Goal: Obtain resource: Download file/media

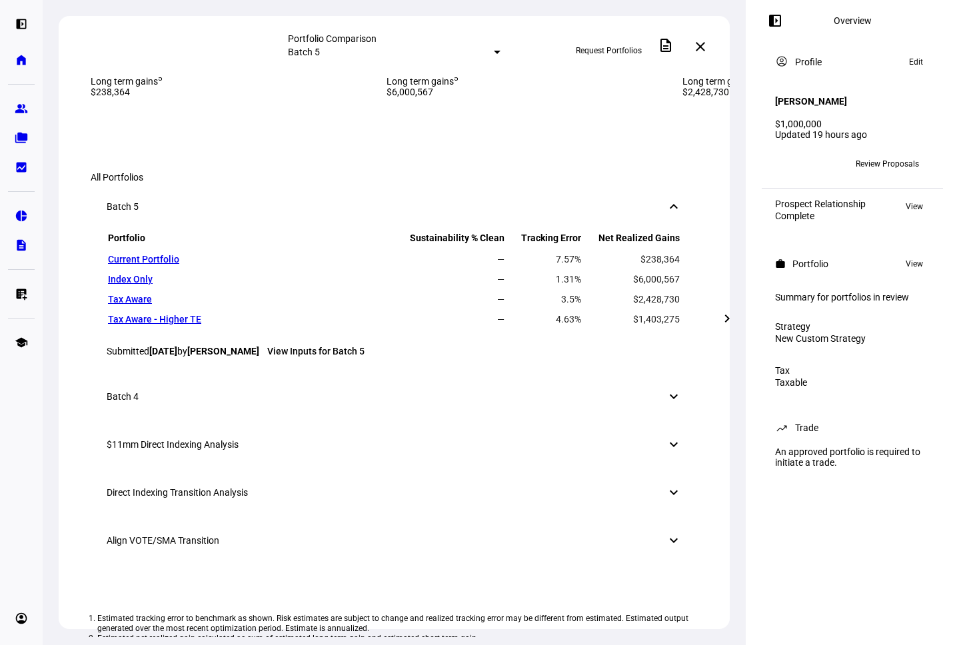
scroll to position [554, 0]
click at [640, 20] on mat-icon "left_panel_open" at bounding box center [775, 21] width 16 height 16
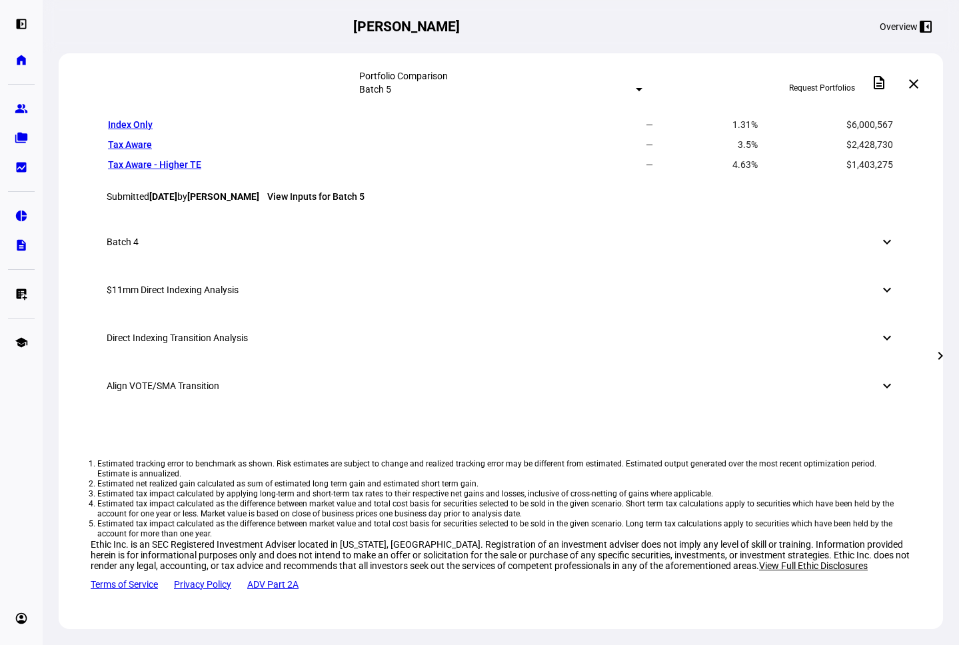
scroll to position [1029, 0]
click at [640, 314] on div "$11mm Direct Indexing Analysis keyboard_arrow_down" at bounding box center [501, 290] width 820 height 48
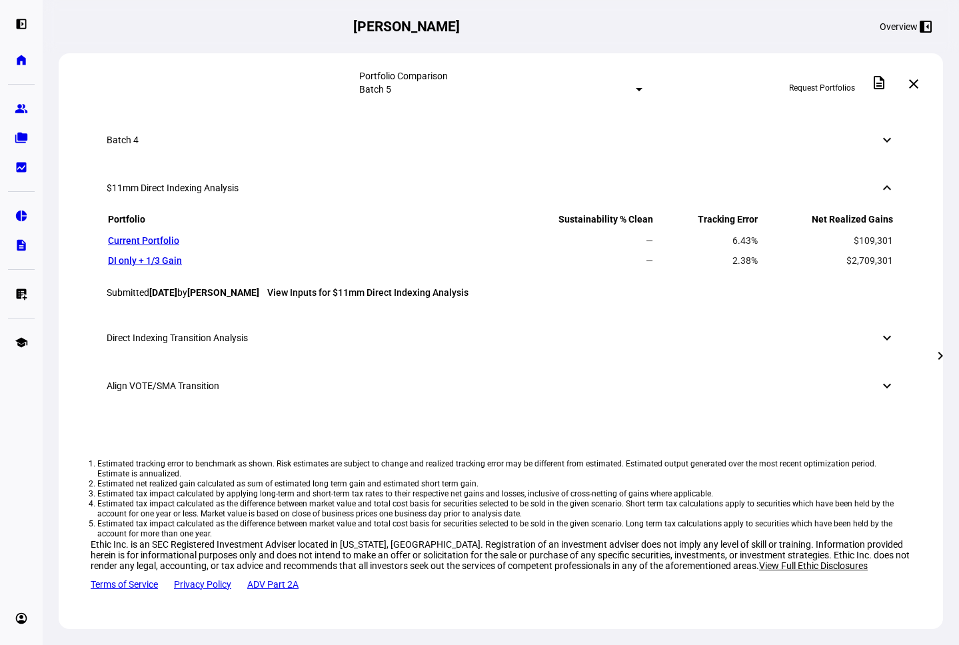
click at [640, 212] on div "$11mm Direct Indexing Analysis keyboard_arrow_down" at bounding box center [501, 188] width 820 height 48
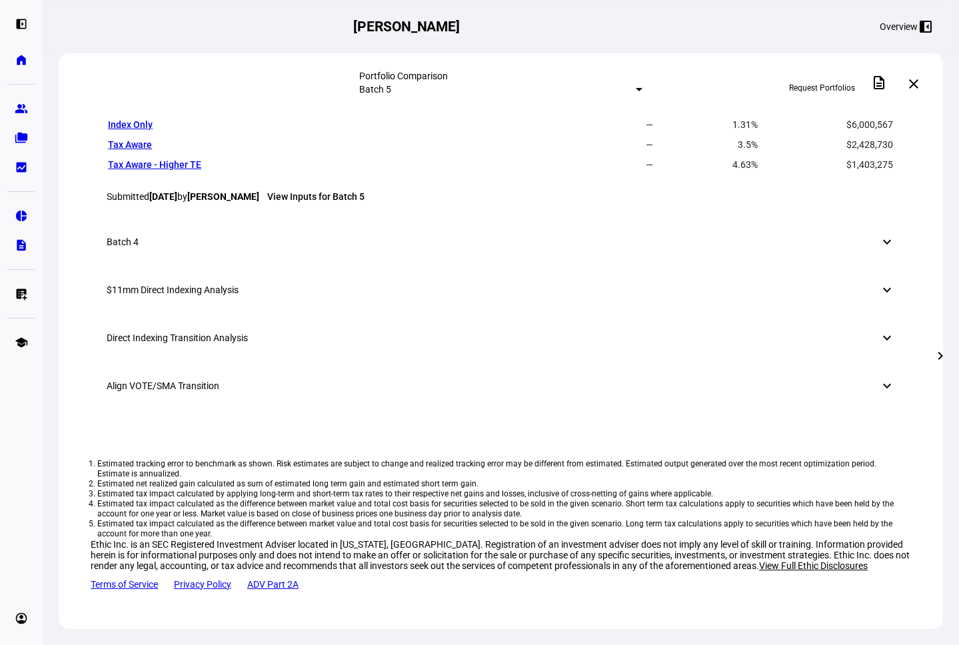
click at [640, 362] on div "Direct Indexing Transition Analysis keyboard_arrow_down" at bounding box center [501, 338] width 820 height 48
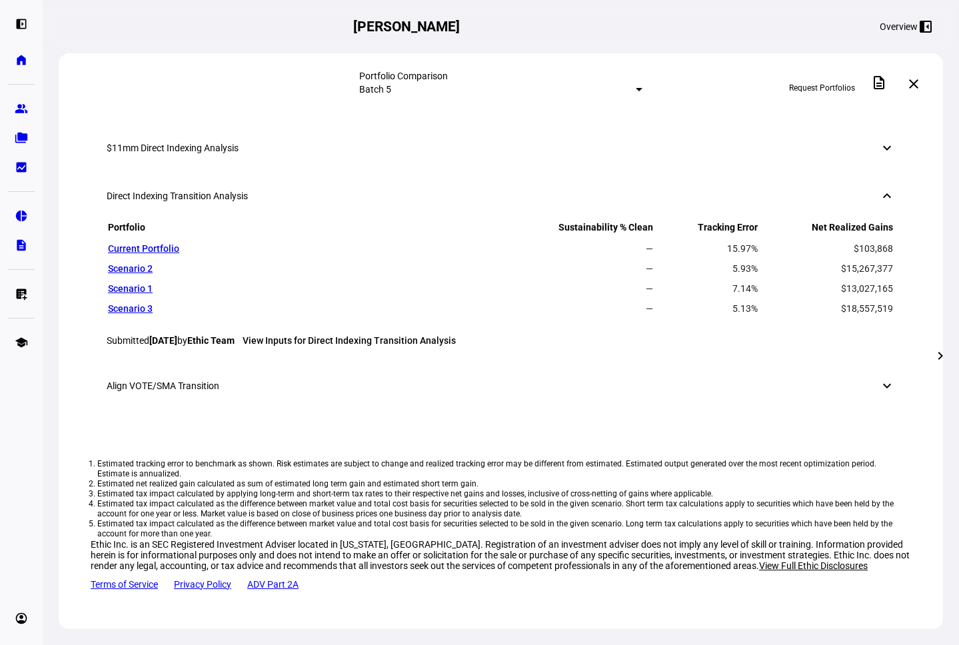
click at [640, 220] on div "Direct Indexing Transition Analysis keyboard_arrow_down" at bounding box center [501, 196] width 820 height 48
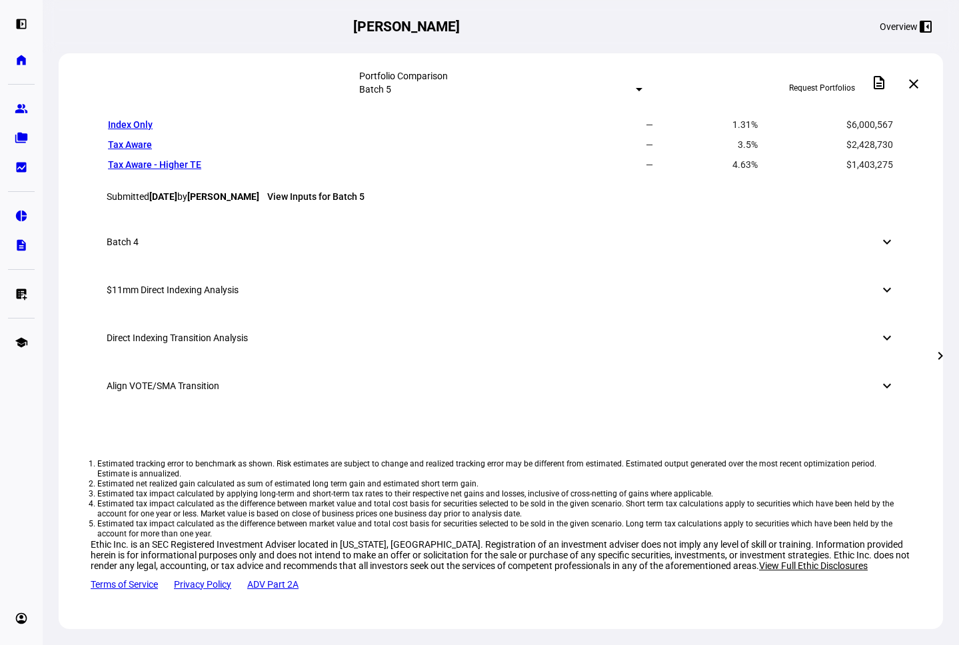
click at [640, 410] on div "Align VOTE/SMA Transition keyboard_arrow_down" at bounding box center [501, 386] width 820 height 48
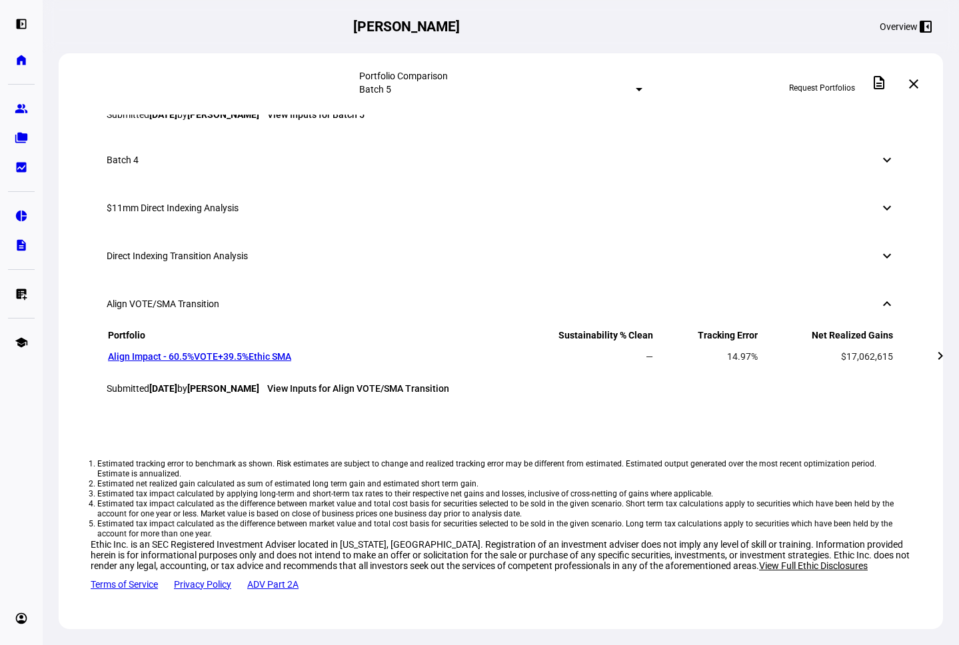
click at [640, 328] on div "Align VOTE/SMA Transition keyboard_arrow_down" at bounding box center [501, 304] width 820 height 48
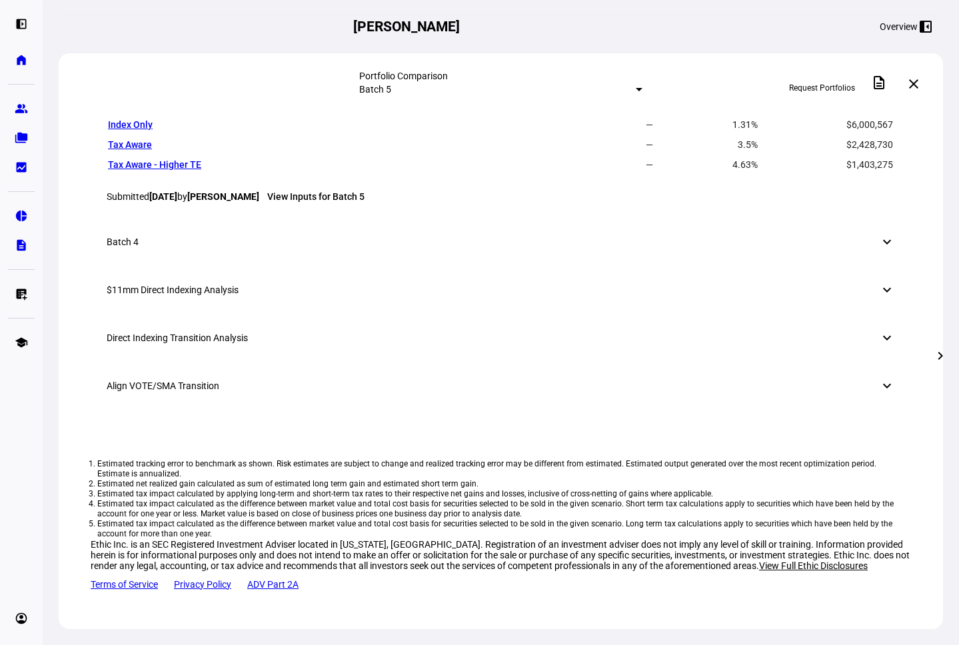
click at [640, 362] on div "Direct Indexing Transition Analysis keyboard_arrow_down" at bounding box center [501, 338] width 820 height 48
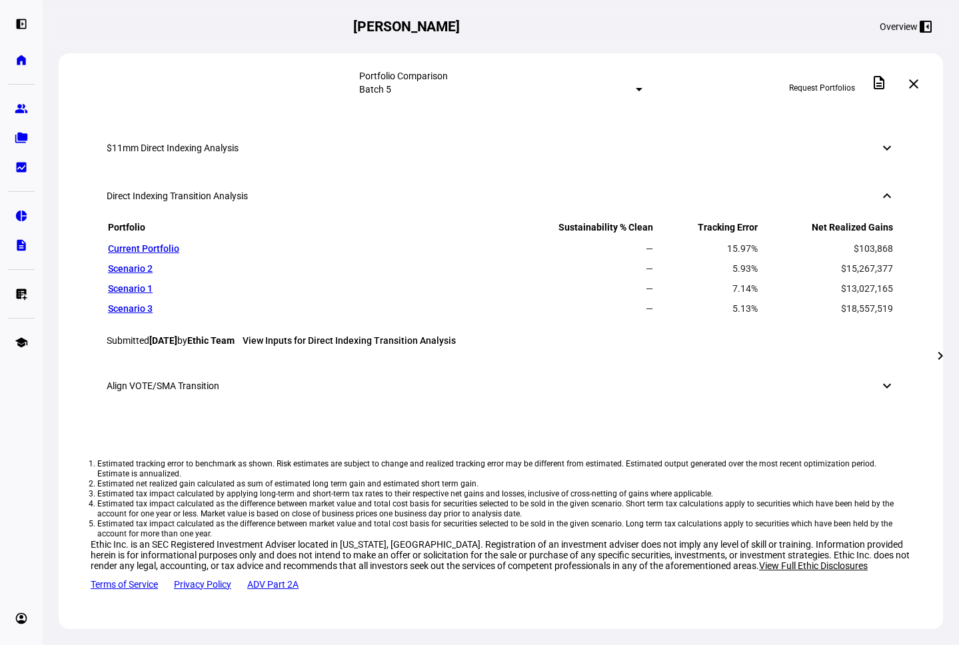
click at [640, 220] on div "Direct Indexing Transition Analysis keyboard_arrow_down" at bounding box center [501, 196] width 820 height 48
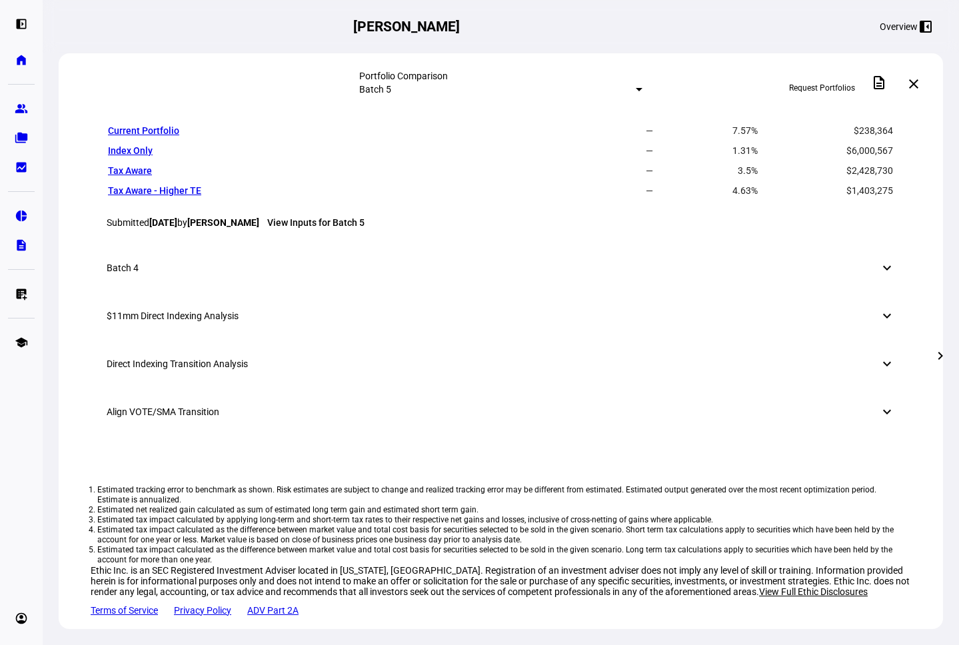
scroll to position [738, 0]
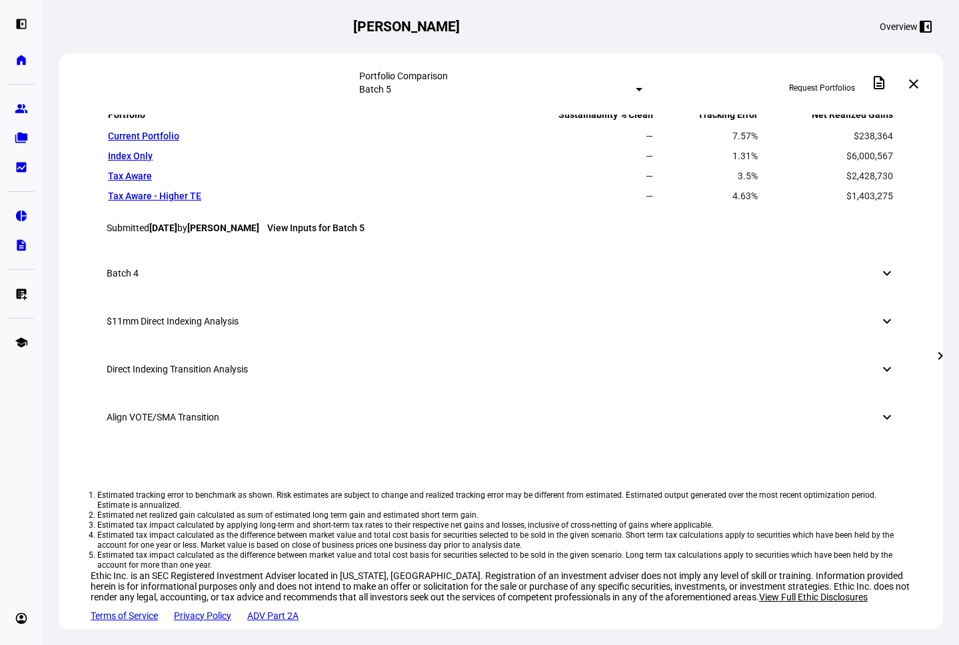
click at [358, 233] on link "View Inputs for Batch 5" at bounding box center [315, 228] width 97 height 11
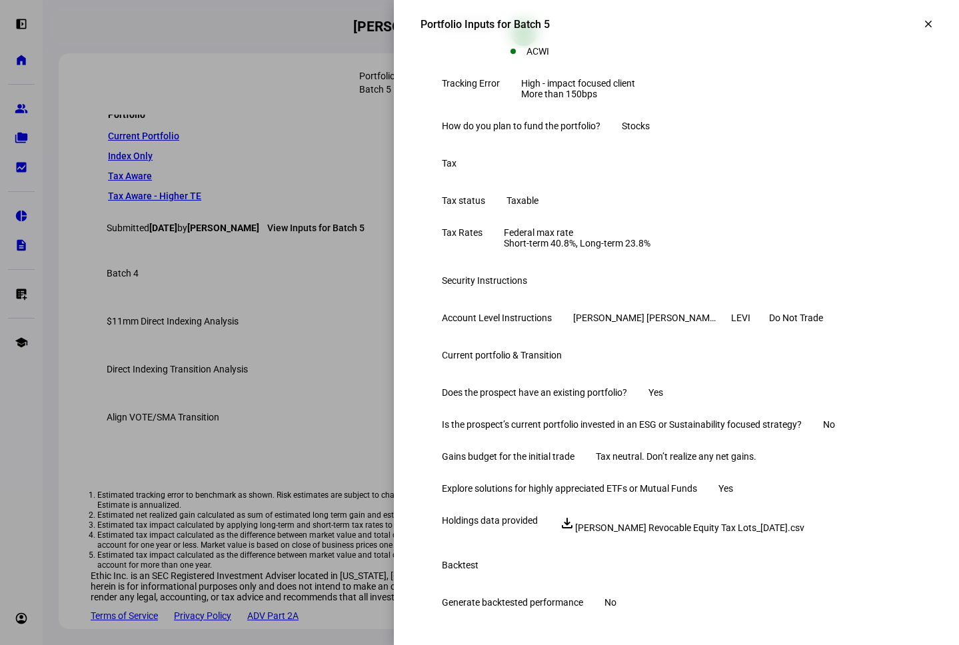
scroll to position [407, 0]
click at [346, 464] on div at bounding box center [479, 322] width 959 height 645
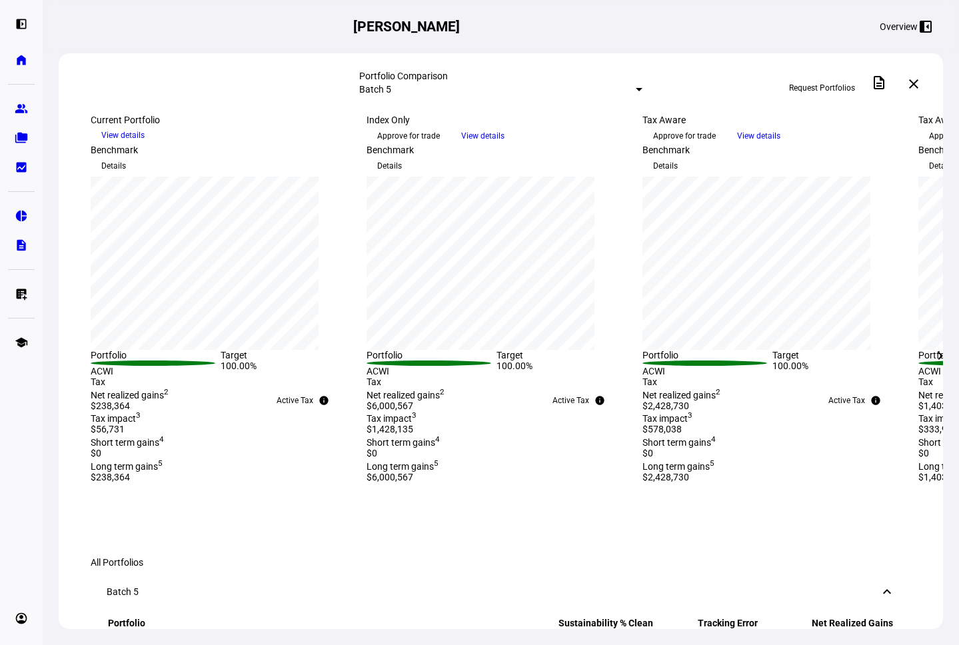
scroll to position [0, 0]
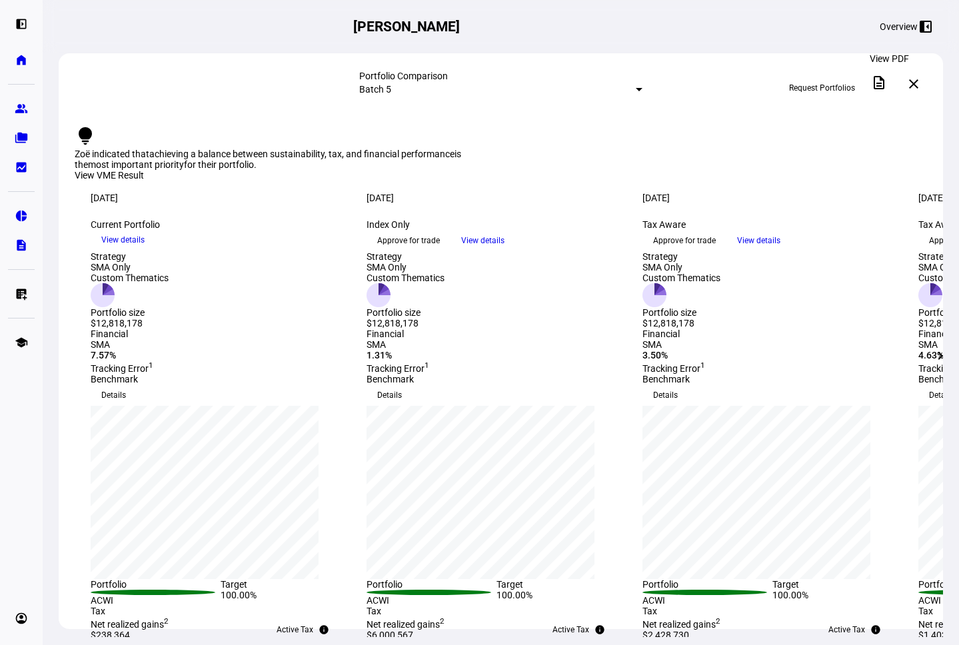
click at [640, 86] on mat-icon "description" at bounding box center [879, 83] width 16 height 16
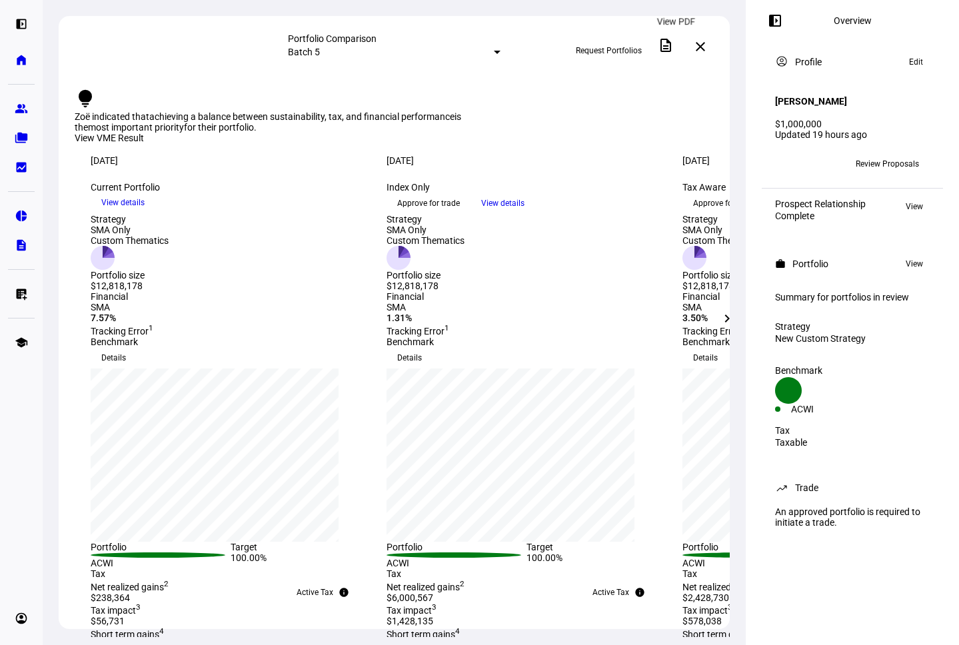
click at [666, 44] on span at bounding box center [666, 45] width 32 height 32
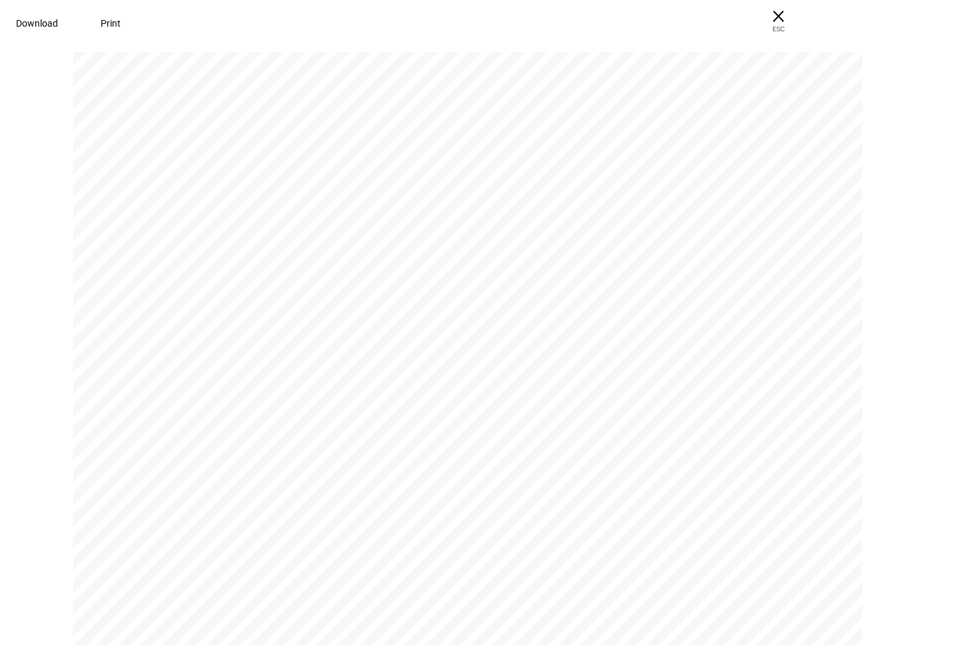
click at [58, 23] on span "Download" at bounding box center [37, 23] width 42 height 11
click at [881, 19] on div "Download Print × ESC" at bounding box center [479, 23] width 959 height 47
click at [800, 19] on span "ESC" at bounding box center [778, 24] width 43 height 19
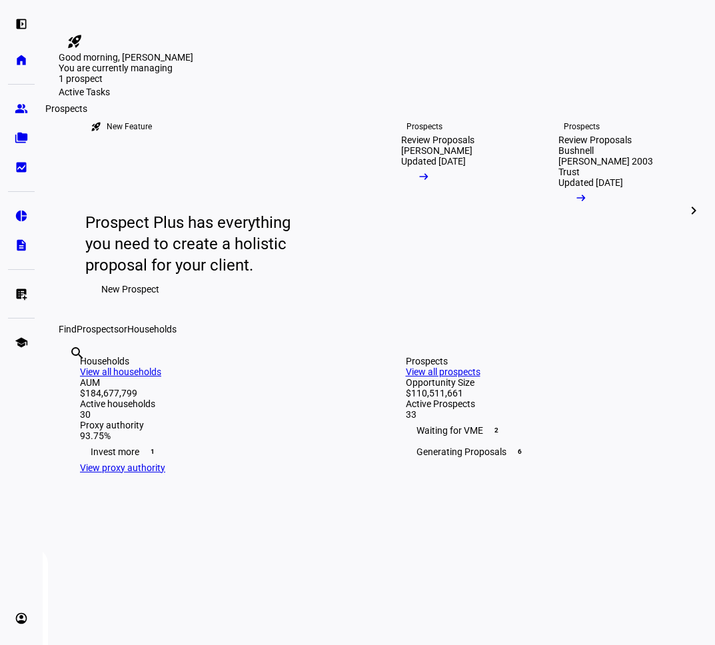
click at [17, 103] on eth-mat-symbol "group" at bounding box center [21, 108] width 13 height 13
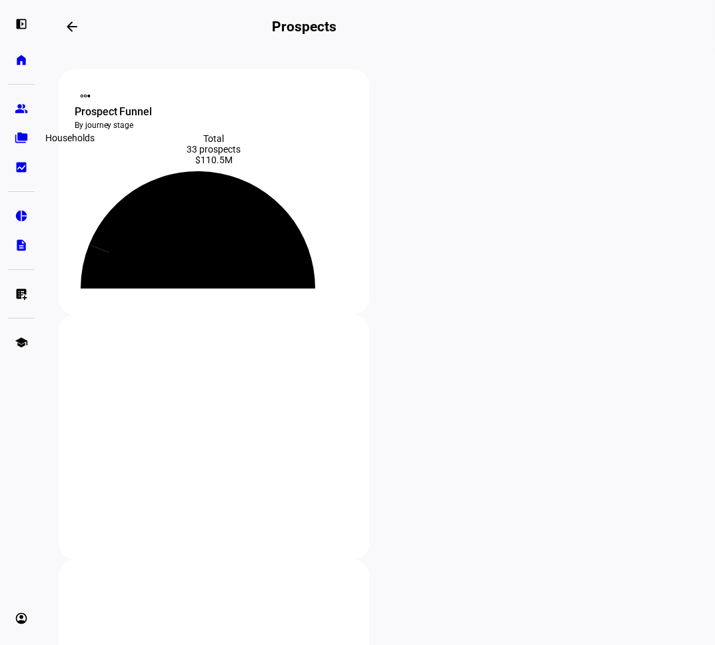
click at [23, 140] on eth-mat-symbol "folder_copy" at bounding box center [21, 137] width 13 height 13
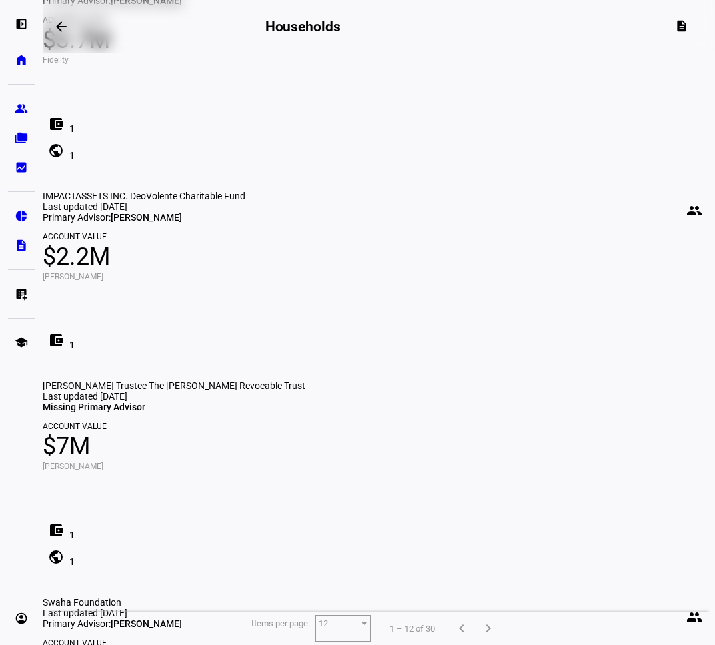
scroll to position [1281, 0]
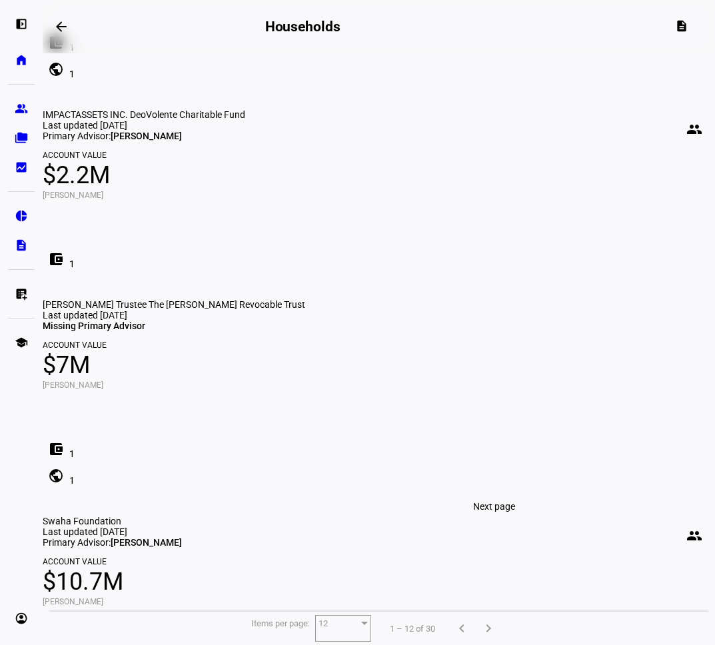
click at [492, 612] on span "Next page" at bounding box center [488, 628] width 32 height 32
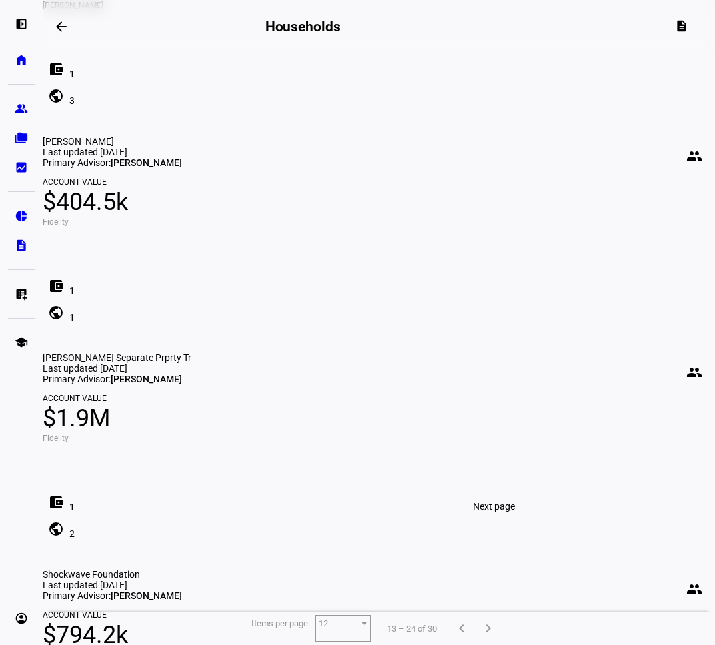
click at [502, 612] on span "Next page" at bounding box center [488, 628] width 32 height 32
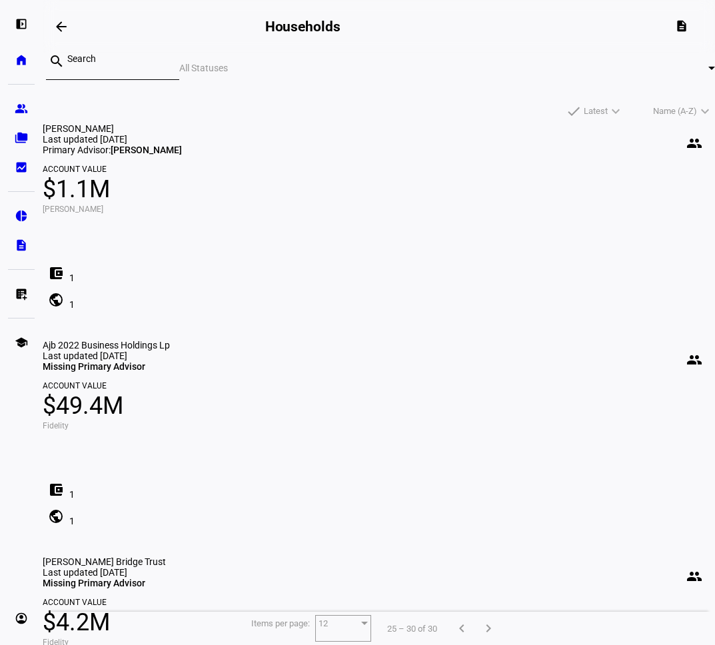
scroll to position [40, 0]
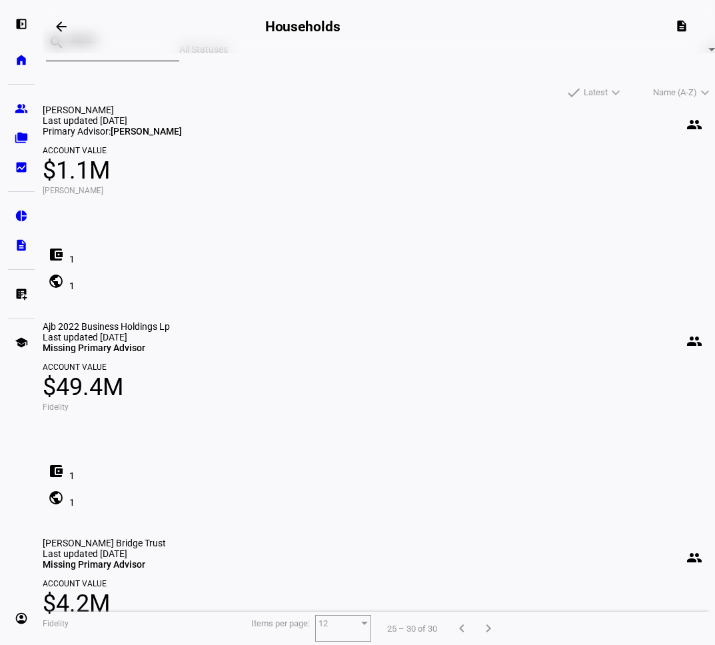
click at [169, 321] on div "[PERSON_NAME] people Last updated [DATE] Primary Advisor: [PERSON_NAME] Account…" at bounding box center [379, 213] width 672 height 217
click at [169, 538] on mat-card "[PERSON_NAME] Bridge Trust people Last updated [DATE] Missing Primary Advisor A…" at bounding box center [379, 633] width 672 height 190
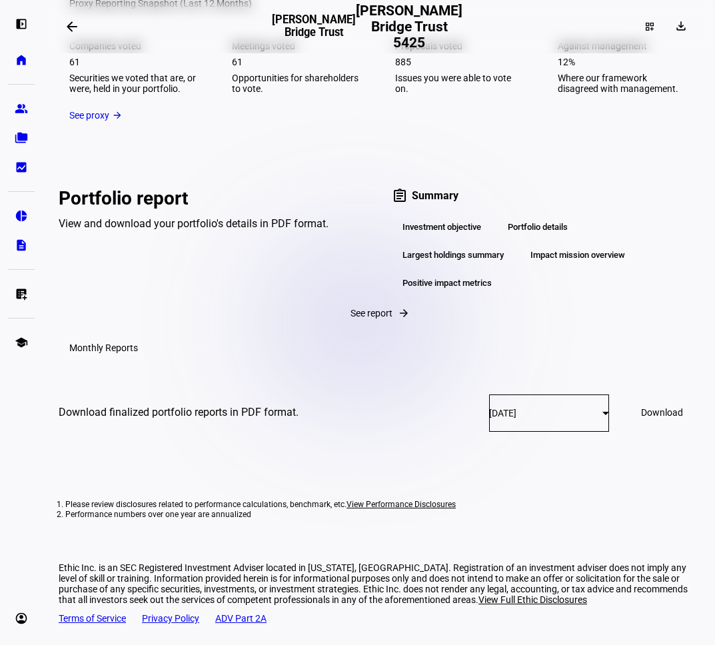
scroll to position [2844, 0]
click at [500, 418] on div "[DATE]" at bounding box center [545, 413] width 113 height 11
click at [499, 308] on mat-option "[DATE]" at bounding box center [501, 310] width 141 height 32
click at [641, 418] on span "Download" at bounding box center [662, 412] width 42 height 11
click at [489, 418] on div "[DATE]" at bounding box center [545, 413] width 113 height 11
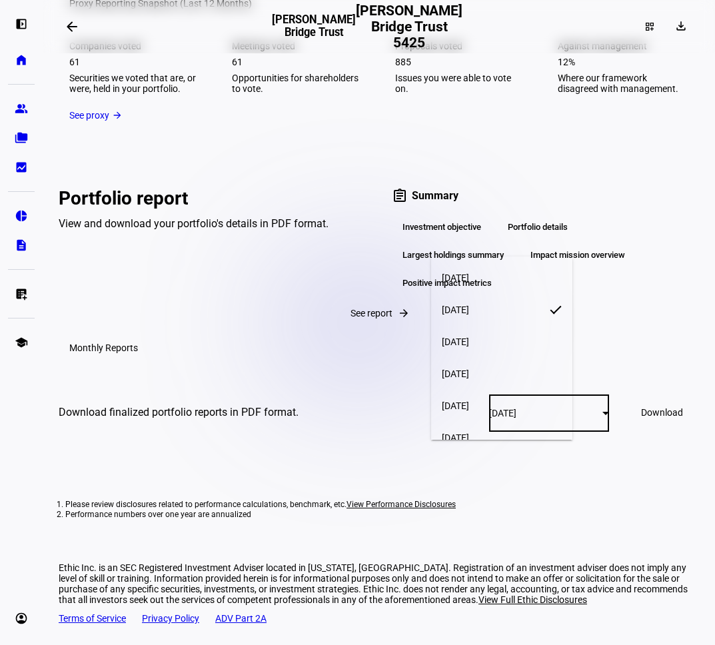
click at [469, 274] on span "[DATE]" at bounding box center [455, 278] width 27 height 11
click at [641, 418] on span "Download" at bounding box center [662, 412] width 42 height 11
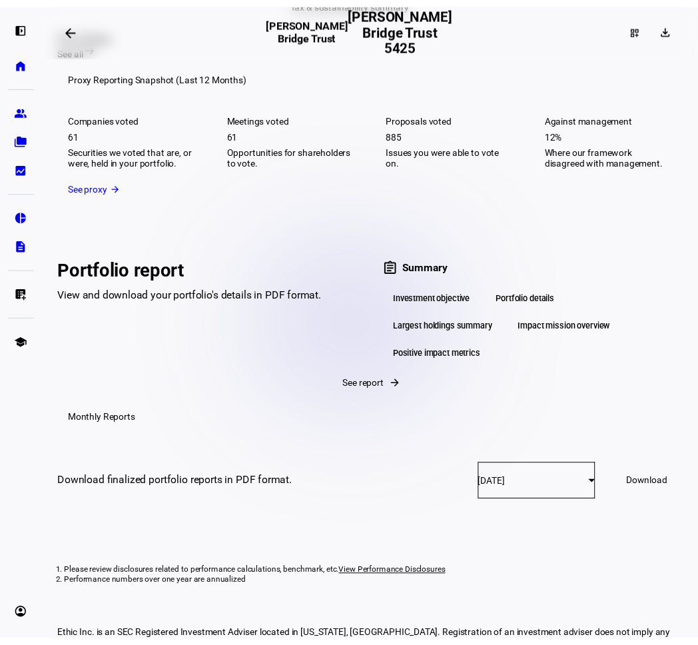
scroll to position [2611, 0]
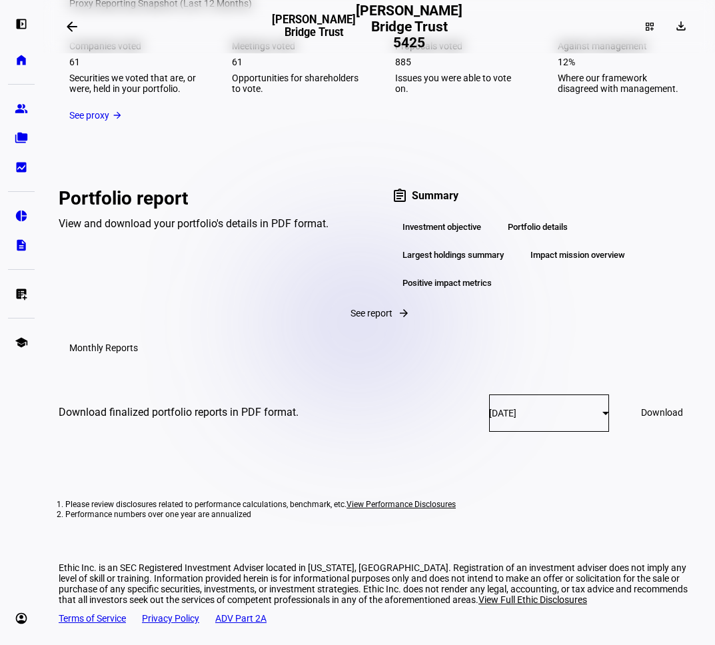
click at [582, 267] on div "Impact mission overview" at bounding box center [578, 255] width 116 height 23
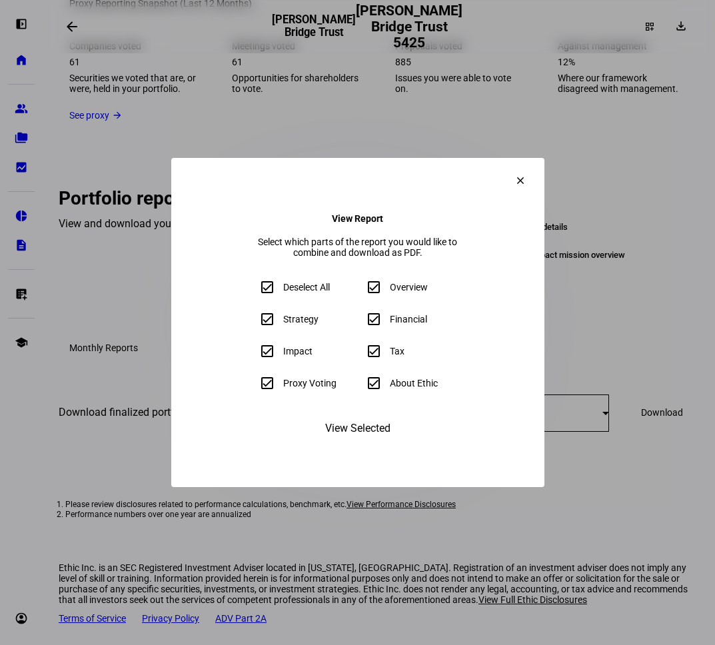
click at [384, 442] on span "View Selected" at bounding box center [357, 428] width 65 height 32
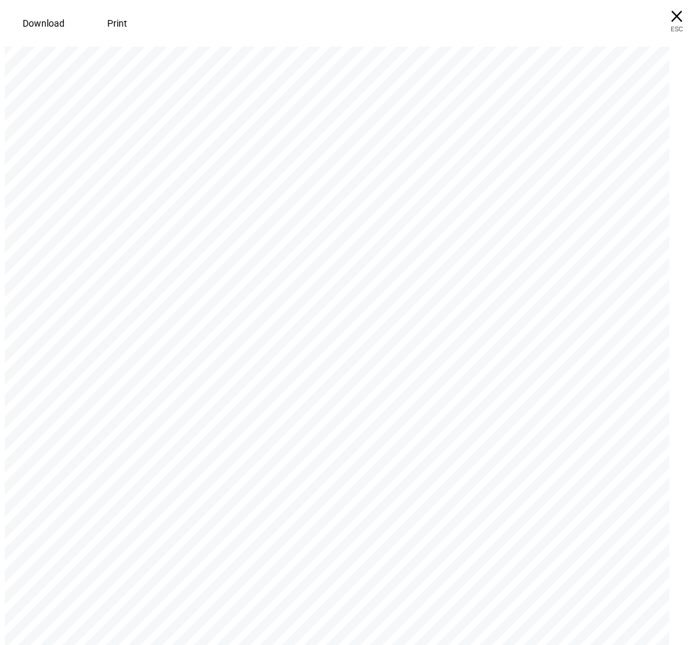
scroll to position [1923, 0]
